Goal: Task Accomplishment & Management: Use online tool/utility

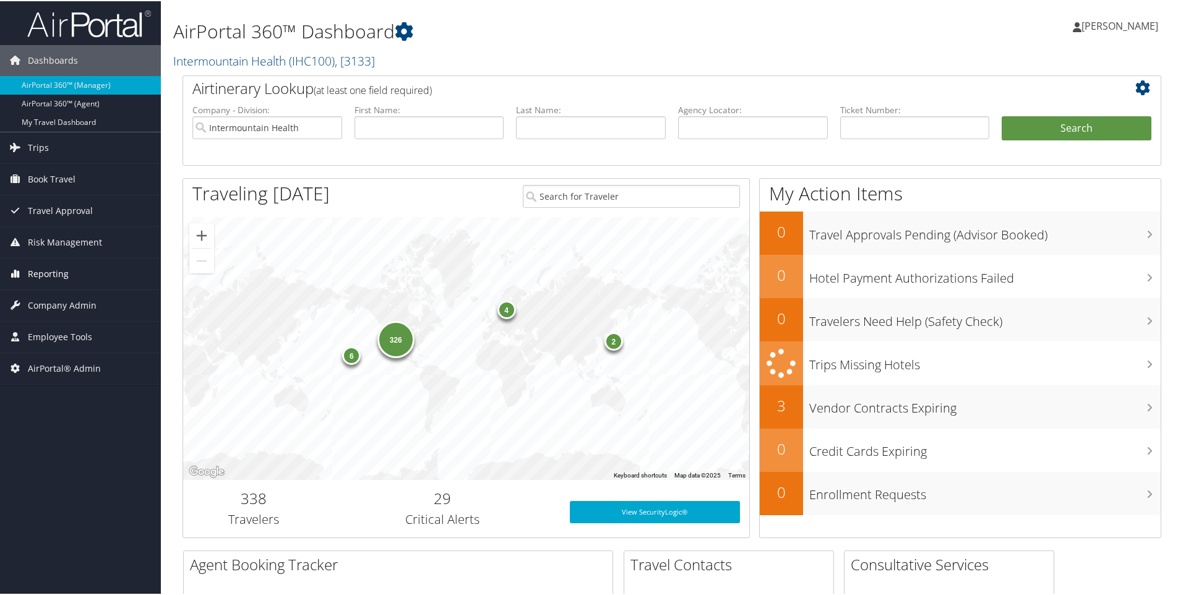
click at [40, 269] on span "Reporting" at bounding box center [48, 272] width 41 height 31
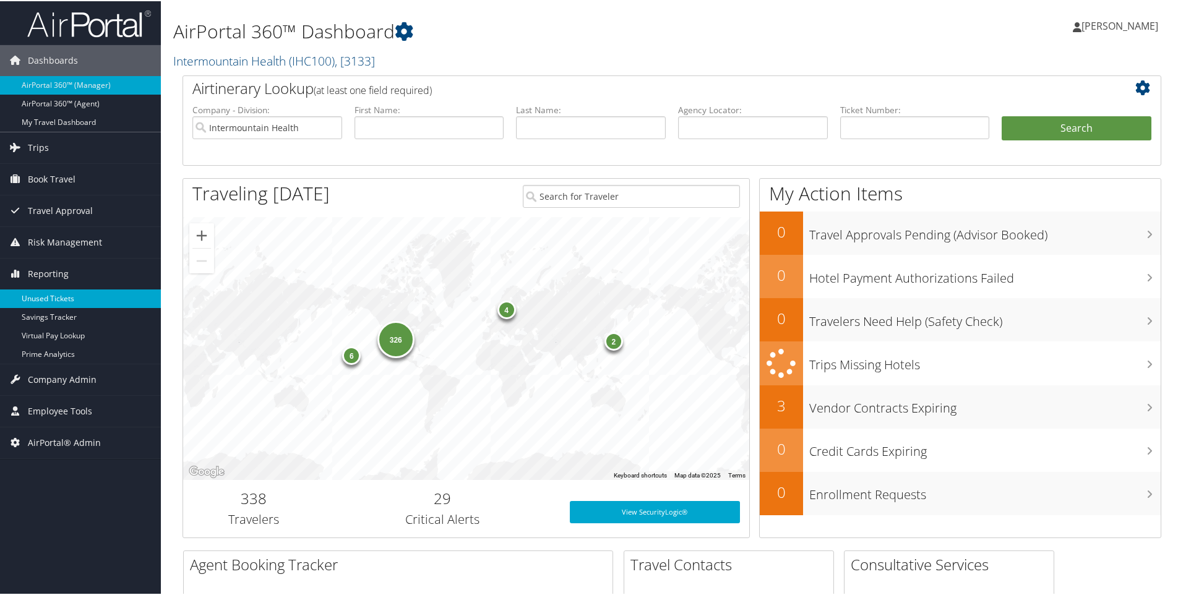
click at [43, 293] on link "Unused Tickets" at bounding box center [80, 297] width 161 height 19
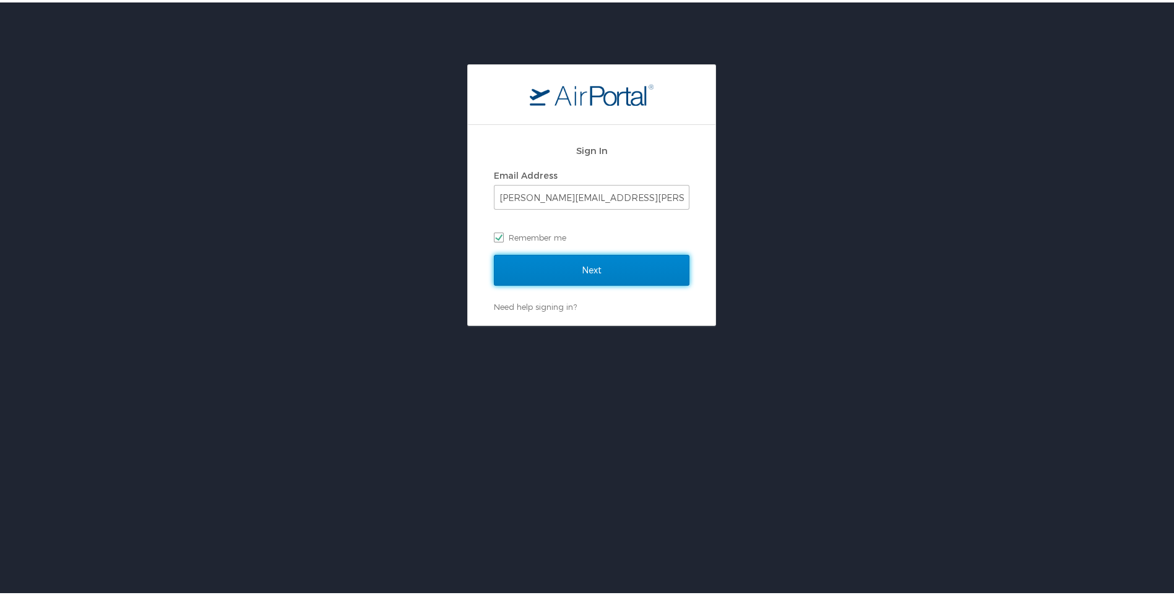
click at [547, 257] on input "Next" at bounding box center [592, 268] width 196 height 31
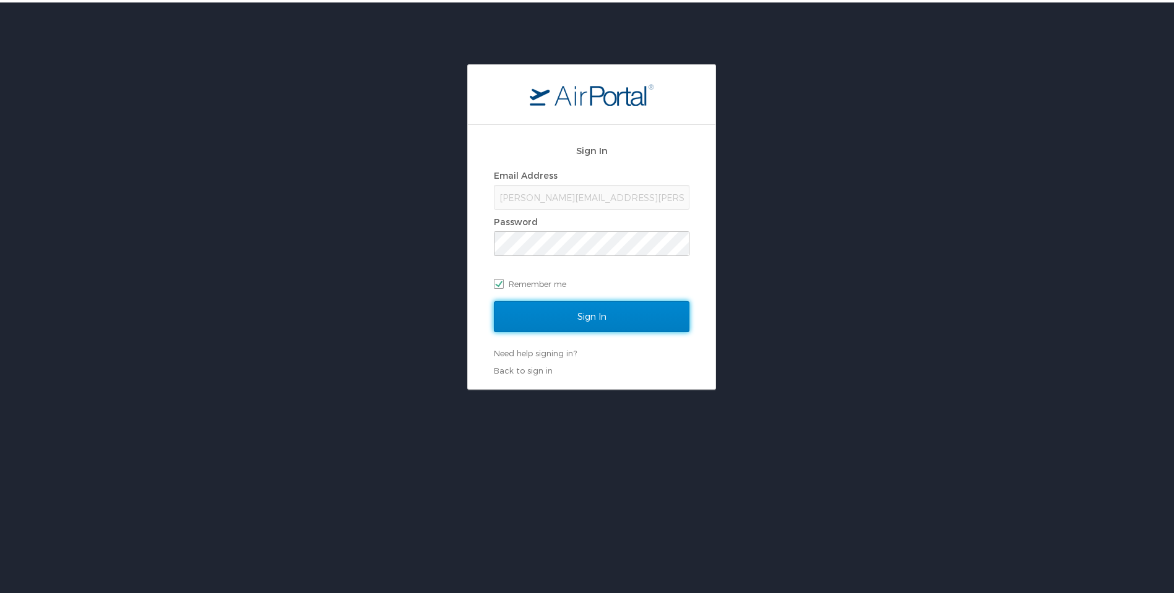
click at [551, 310] on input "Sign In" at bounding box center [592, 314] width 196 height 31
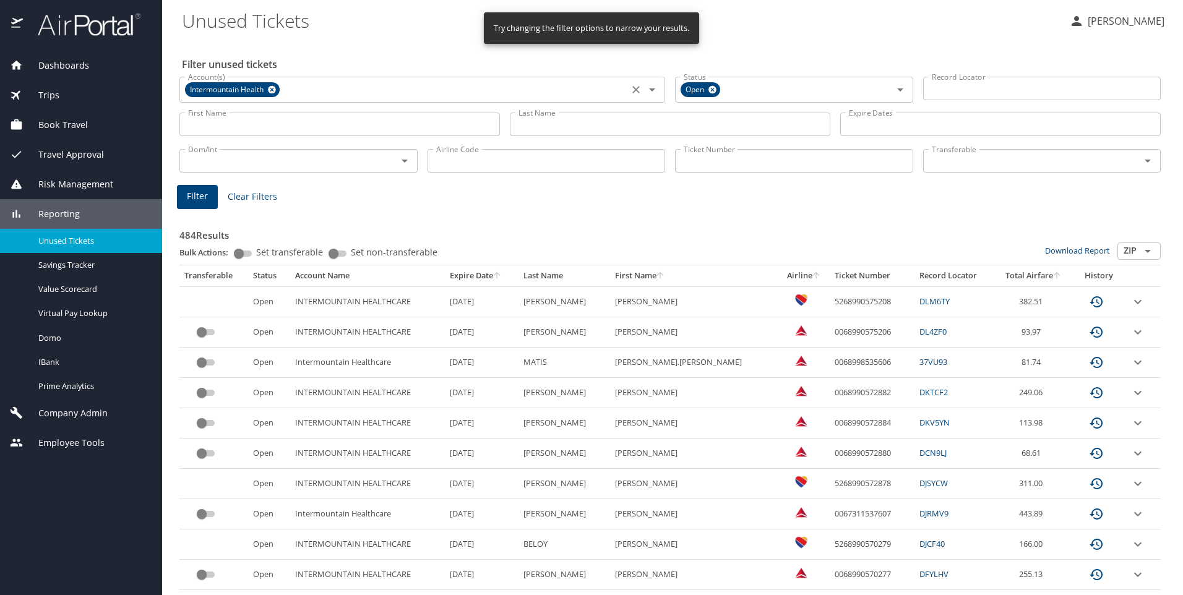
click at [273, 87] on icon at bounding box center [272, 90] width 8 height 8
click at [711, 89] on icon at bounding box center [713, 90] width 8 height 8
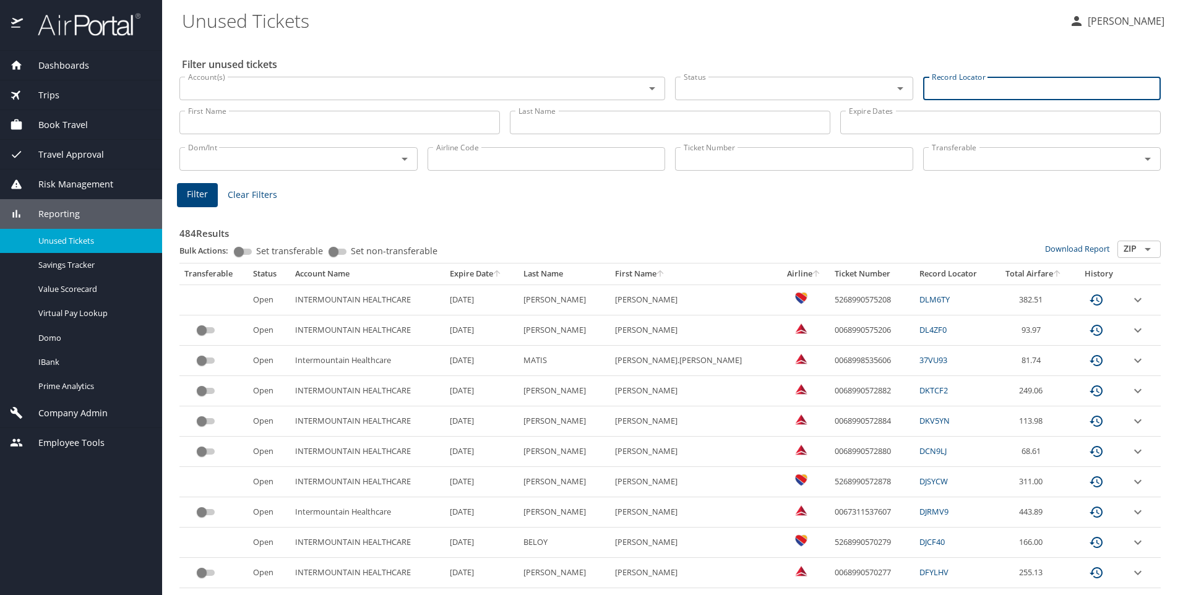
click at [939, 87] on input "Record Locator" at bounding box center [1042, 89] width 238 height 24
paste input "9P0LST"
type input "9P0LST"
click at [196, 196] on span "Filter" at bounding box center [197, 194] width 21 height 15
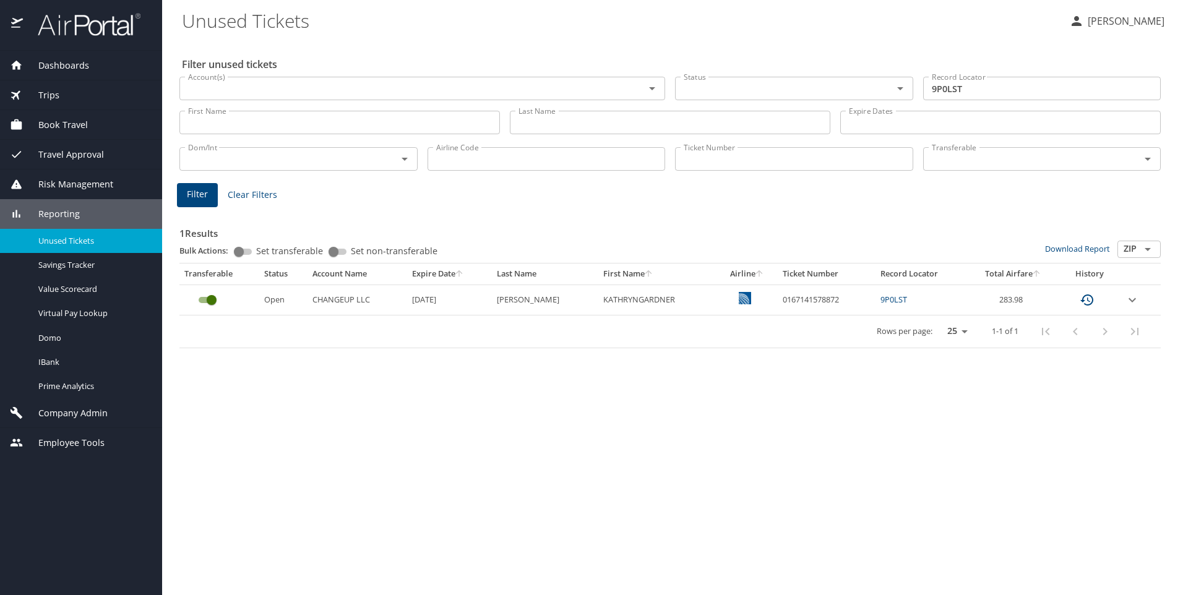
click at [1131, 294] on icon "expand row" at bounding box center [1132, 300] width 15 height 15
